Goal: Task Accomplishment & Management: Manage account settings

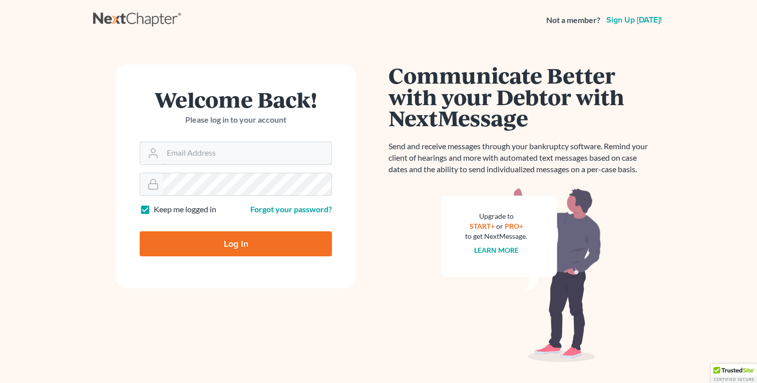
type input "[EMAIL_ADDRESS][DOMAIN_NAME]"
click at [248, 237] on input "Log In" at bounding box center [236, 243] width 192 height 25
type input "Thinking..."
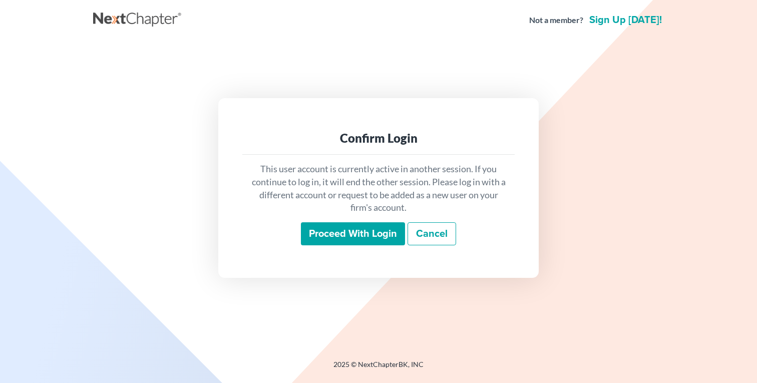
click at [361, 243] on input "Proceed with login" at bounding box center [353, 233] width 104 height 23
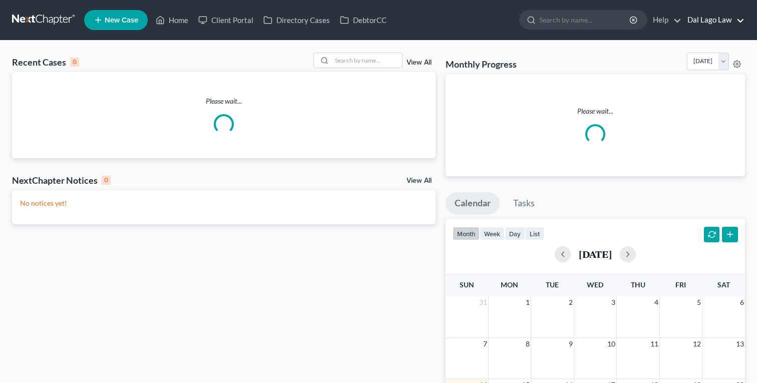
click at [715, 22] on link "Dal Lago Law" at bounding box center [713, 20] width 62 height 18
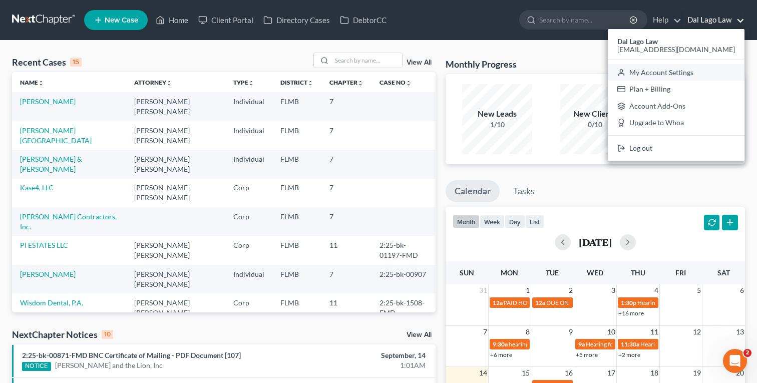
click at [691, 70] on link "My Account Settings" at bounding box center [676, 72] width 137 height 17
select select "24"
select select "9"
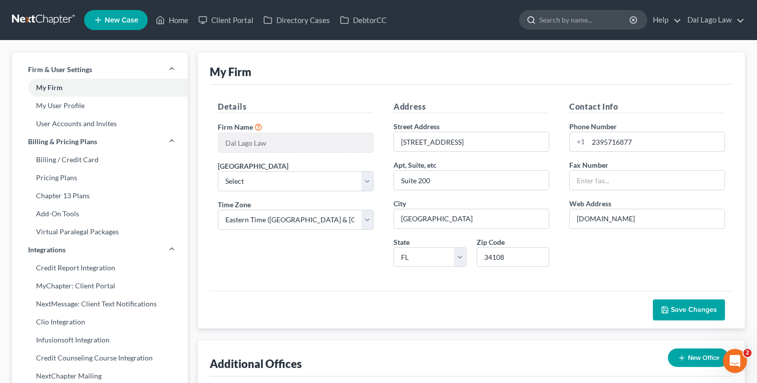
click at [587, 27] on input "search" at bounding box center [585, 20] width 92 height 19
click at [410, 53] on div "My Firm" at bounding box center [471, 69] width 523 height 32
click at [677, 11] on link "Help" at bounding box center [665, 20] width 34 height 18
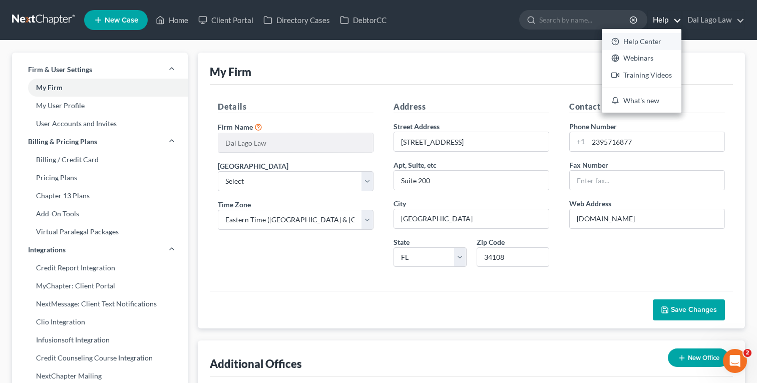
click at [638, 40] on link "Help Center" at bounding box center [642, 41] width 80 height 17
